Goal: Navigation & Orientation: Find specific page/section

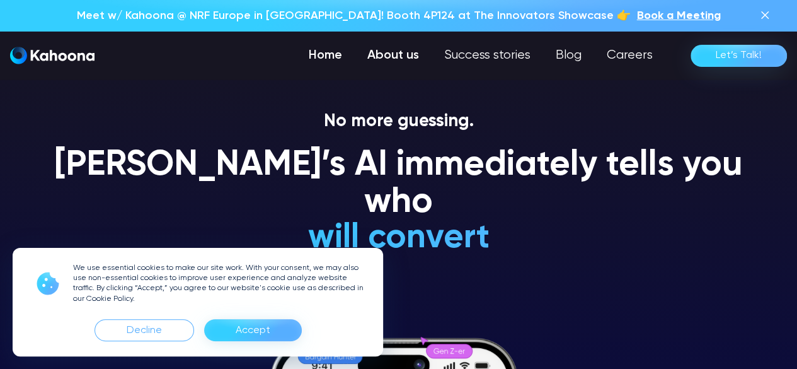
click at [398, 54] on link "About us" at bounding box center [393, 55] width 77 height 25
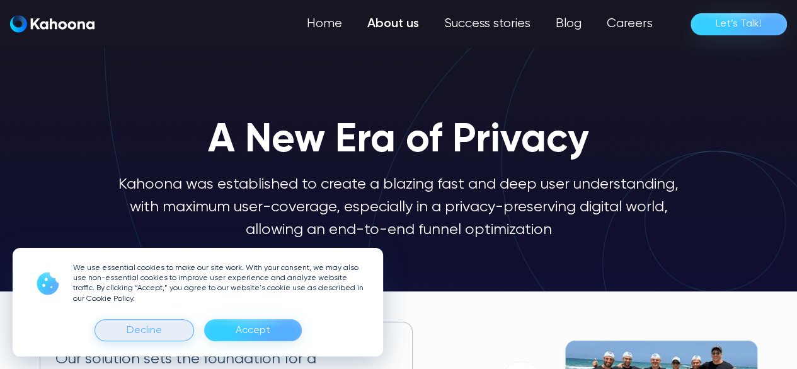
click at [163, 326] on div "Decline" at bounding box center [145, 330] width 100 height 22
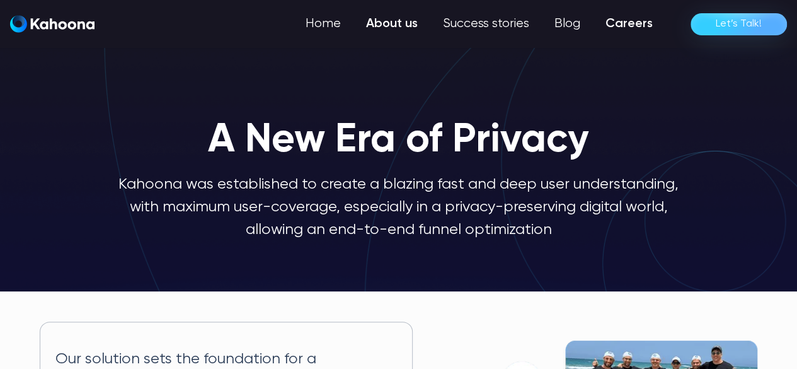
click at [614, 28] on link "Careers" at bounding box center [629, 23] width 72 height 25
